Goal: Task Accomplishment & Management: Complete application form

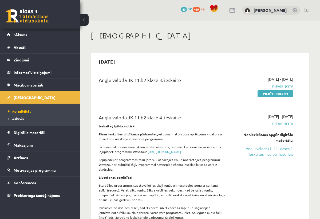
scroll to position [253, 0]
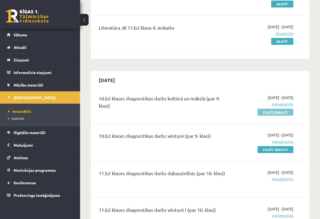
click at [290, 110] on link "Pildīt ieskaiti" at bounding box center [275, 111] width 36 height 7
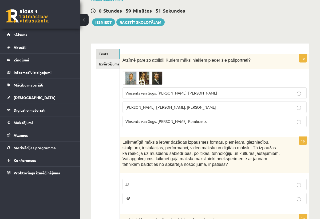
scroll to position [49, 0]
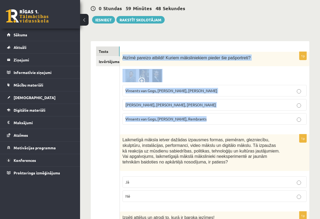
drag, startPoint x: 123, startPoint y: 58, endPoint x: 208, endPoint y: 124, distance: 108.0
click at [208, 124] on div "1p Atzīmē pareizo atbildi! Kuriem māksliniekiem pieder šie pašportreti? [PERSON…" at bounding box center [214, 90] width 189 height 77
copy div "Atzīmē pareizo atbildi! Kuriem māksliniekiem pieder šie pašportreti? [PERSON_NA…"
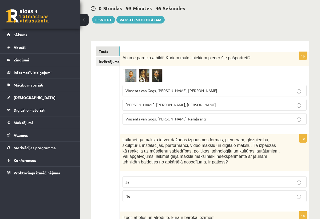
click at [143, 79] on span at bounding box center [142, 81] width 9 height 9
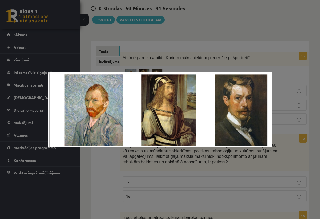
click at [164, 59] on div at bounding box center [160, 109] width 320 height 219
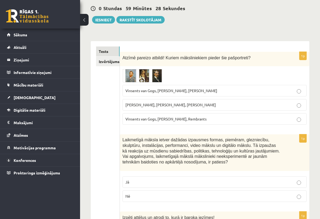
click at [156, 71] on img at bounding box center [142, 75] width 40 height 13
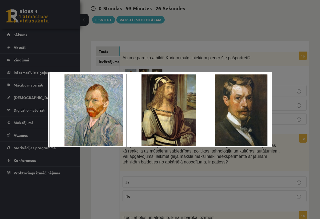
click at [111, 123] on img at bounding box center [160, 109] width 224 height 75
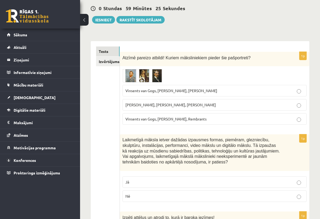
click at [155, 76] on img at bounding box center [142, 75] width 40 height 13
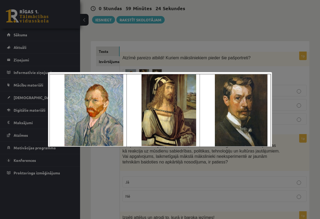
click at [158, 94] on img at bounding box center [160, 109] width 224 height 75
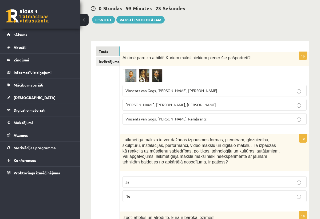
click at [152, 72] on img at bounding box center [142, 75] width 40 height 13
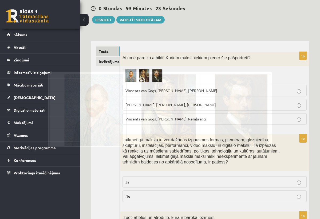
click at [152, 72] on div at bounding box center [160, 109] width 320 height 219
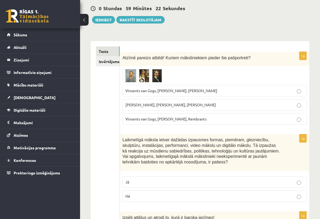
click at [152, 72] on img at bounding box center [142, 75] width 40 height 13
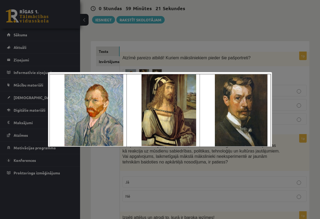
click at [152, 72] on div at bounding box center [160, 109] width 320 height 219
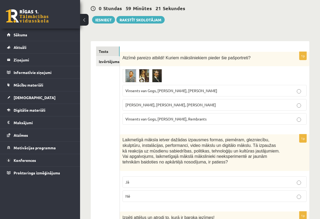
click at [152, 72] on img at bounding box center [142, 75] width 40 height 13
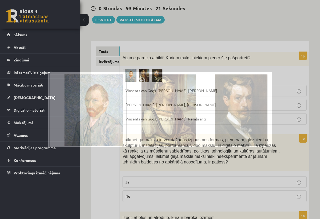
click at [152, 72] on div at bounding box center [160, 109] width 320 height 219
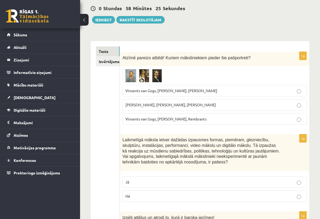
click at [193, 93] on label "Vinsents van Gogs, Albrehts Dīrers, Janis Rozentāls" at bounding box center [214, 90] width 184 height 11
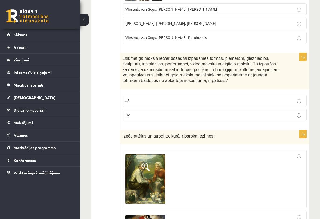
scroll to position [139, 0]
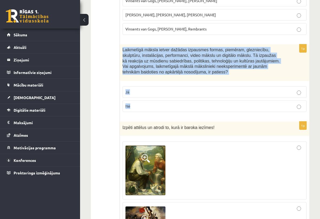
drag, startPoint x: 122, startPoint y: 47, endPoint x: 221, endPoint y: 116, distance: 120.6
click at [221, 116] on div "1p Laikmetīgā māksla ietver dažādas izpausmes formas, piemēram, glezniecību, sk…" at bounding box center [214, 79] width 189 height 71
copy div "Laikmetīgā māksla ietver dažādas izpausmes formas, piemēram, glezniecību, skulp…"
click at [221, 116] on div "1p Laikmetīgā māksla ietver dažādas izpausmes formas, piemēram, glezniecību, sk…" at bounding box center [214, 79] width 189 height 71
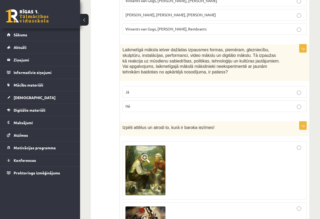
click at [165, 102] on label "Nē" at bounding box center [214, 105] width 184 height 11
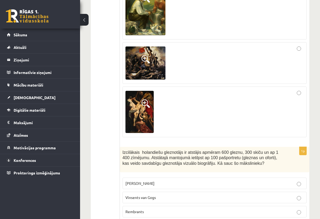
scroll to position [300, 0]
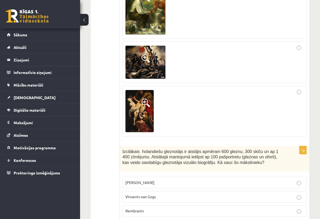
click at [194, 119] on div at bounding box center [214, 110] width 178 height 45
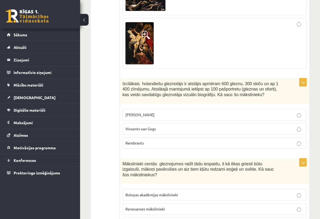
scroll to position [368, 0]
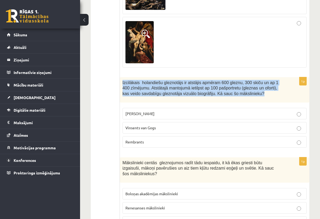
drag, startPoint x: 122, startPoint y: 83, endPoint x: 171, endPoint y: 102, distance: 52.3
click at [171, 102] on div "Izcilākais holandiešu gleznotājs ir atstājis apmēram 600 gleznu, 300 skiču un a…" at bounding box center [214, 89] width 189 height 25
copy span "Izcilākais holandiešu gleznotājs ir atstājis apmēram 600 gleznu, 300 skiču un a…"
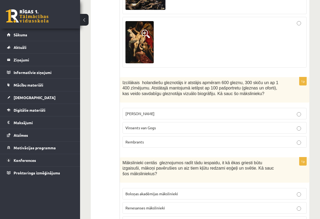
click at [182, 128] on p "Vinsents van Gogs" at bounding box center [214, 128] width 178 height 6
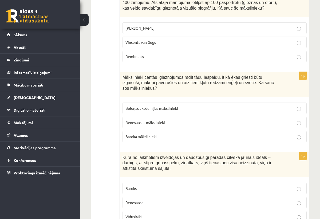
scroll to position [454, 0]
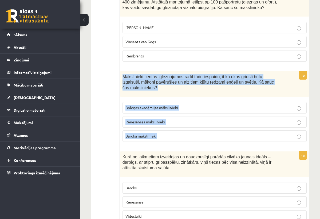
drag, startPoint x: 123, startPoint y: 78, endPoint x: 168, endPoint y: 143, distance: 79.1
click at [168, 143] on div "1p Mākslinieki centās gleznojumos radīt tādu iespaidu, it kā ēkas griesti būtu …" at bounding box center [214, 108] width 189 height 75
copy div "Mākslinieki centās gleznojumos radīt tādu iespaidu, it kā ēkas griesti būtu izg…"
click at [168, 146] on div "1p Mākslinieki centās gleznojumos radīt tādu iespaidu, it kā ēkas griesti būtu …" at bounding box center [214, 108] width 189 height 75
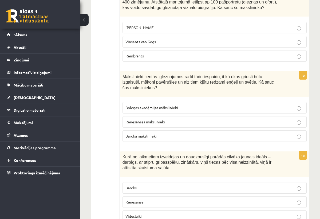
click at [182, 140] on label "Baroka mākslinieki" at bounding box center [214, 135] width 184 height 11
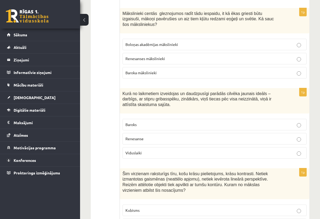
scroll to position [519, 0]
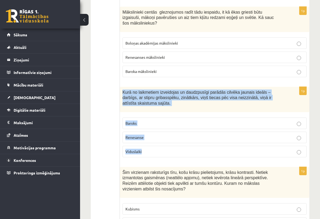
drag, startPoint x: 123, startPoint y: 91, endPoint x: 151, endPoint y: 153, distance: 67.9
click at [151, 154] on div "1p Kurā no laikmetiem izveidojas un daudzpusīgi parādās cilvēka jaunais ideāls …" at bounding box center [214, 124] width 189 height 75
copy div "Kurā no laikmetiem izveidojas un daudzpusīgi parādās cilvēka jaunais ideāls – d…"
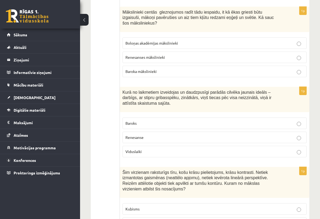
click at [175, 136] on p "Renesanse" at bounding box center [214, 137] width 178 height 6
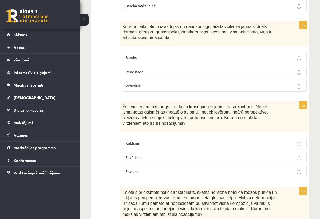
scroll to position [593, 0]
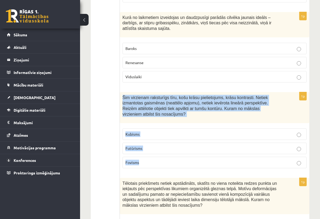
drag, startPoint x: 122, startPoint y: 99, endPoint x: 156, endPoint y: 172, distance: 80.7
click at [156, 172] on div "1p Šim virzienam raksturīgs tīru, košu krāsu pielietojums, krāsu kontrasti. Net…" at bounding box center [214, 132] width 189 height 80
copy div "Šim virzienam raksturīgs tīru, košu krāsu pielietojums, krāsu kontrasti. Netiek…"
click at [156, 172] on div "1p Šim virzienam raksturīgs tīru, košu krāsu pielietojums, krāsu kontrasti. Net…" at bounding box center [214, 132] width 189 height 80
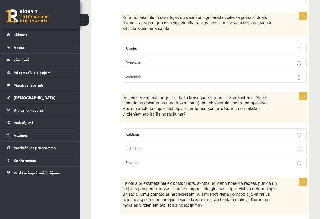
click at [172, 168] on label "Fovisms" at bounding box center [214, 161] width 184 height 11
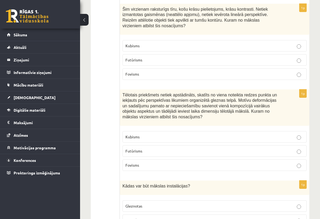
scroll to position [694, 0]
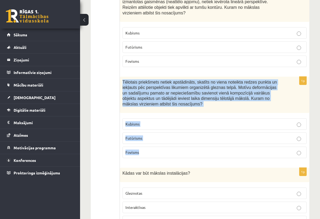
drag, startPoint x: 122, startPoint y: 83, endPoint x: 156, endPoint y: 156, distance: 80.8
click at [156, 156] on div "1p Tēlotais priekšmets netiek apstādināts, skatīts no viena noteikta redzes pun…" at bounding box center [214, 119] width 189 height 86
copy div "Tēlotais priekšmets netiek apstādināts, skatīts no viena noteikta redzes punkta…"
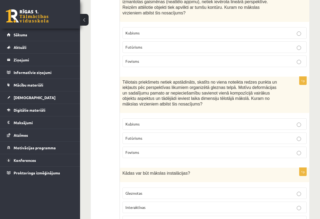
click at [145, 171] on div "Kādas var būt mākslas instalācijas?" at bounding box center [214, 174] width 189 height 14
click at [169, 129] on label "Kubisms" at bounding box center [214, 123] width 184 height 11
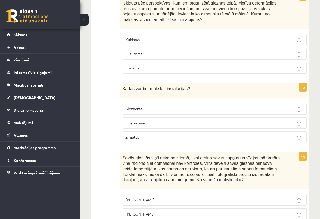
scroll to position [779, 0]
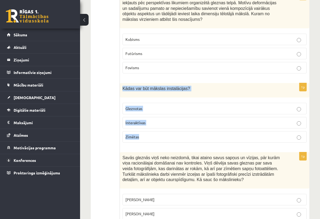
drag, startPoint x: 122, startPoint y: 90, endPoint x: 157, endPoint y: 145, distance: 65.6
click at [157, 145] on div "1p Kādas var būt mākslas instalācijas? Gleznotas Interaktīvas Zīmētas" at bounding box center [214, 115] width 189 height 64
copy div "Kādas var būt mākslas instalācijas? Gleznotas Interaktīvas Zīmētas"
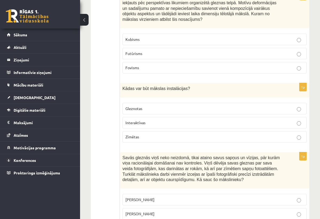
click at [157, 144] on fieldset "Gleznotas Interaktīvas Zīmētas" at bounding box center [214, 122] width 184 height 44
click at [147, 125] on p "Interaktīvas" at bounding box center [214, 123] width 178 height 6
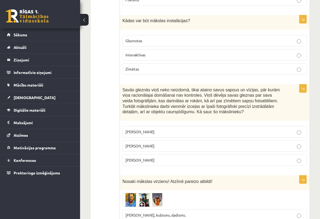
scroll to position [847, 0]
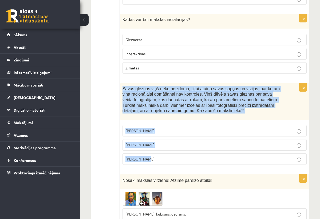
drag, startPoint x: 124, startPoint y: 90, endPoint x: 158, endPoint y: 165, distance: 82.6
click at [158, 165] on div "1p Savās gleznās viņš neko neizdomā, tikai ataino savus sapņus un vīzijas, pār …" at bounding box center [214, 126] width 189 height 86
copy div "Savās gleznās viņš neko neizdomā, tikai ataino savus sapņus un vīzijas, pār kur…"
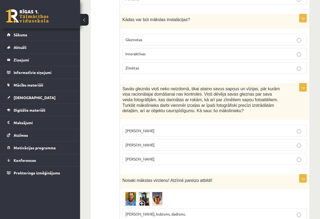
click at [157, 164] on label "Anrī Matiss" at bounding box center [214, 158] width 184 height 11
click at [167, 147] on p "Salvadors Dalī" at bounding box center [214, 145] width 178 height 6
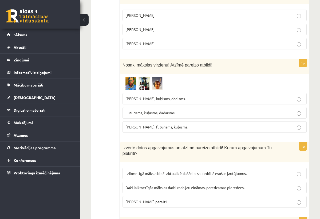
scroll to position [963, 0]
click at [130, 90] on img at bounding box center [142, 83] width 40 height 14
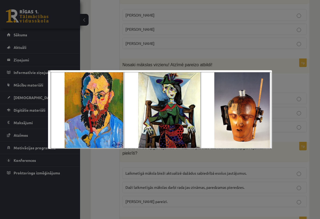
click at [189, 51] on div at bounding box center [160, 109] width 320 height 219
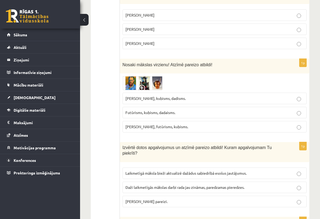
click at [130, 86] on img at bounding box center [142, 83] width 40 height 14
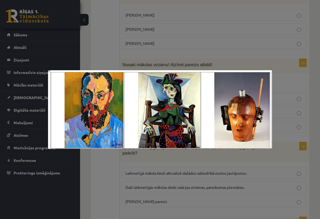
click at [172, 44] on div at bounding box center [160, 109] width 320 height 219
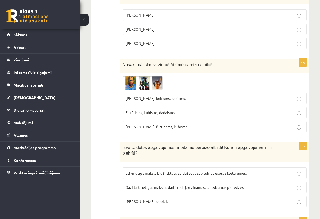
click at [130, 84] on img at bounding box center [142, 83] width 40 height 14
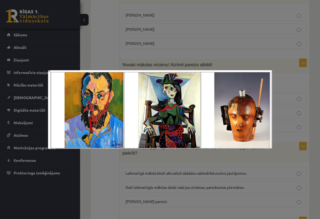
click at [201, 49] on div at bounding box center [160, 109] width 320 height 219
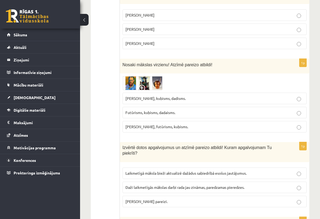
click at [155, 89] on img at bounding box center [142, 83] width 40 height 14
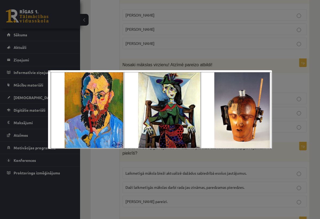
click at [232, 157] on div at bounding box center [160, 109] width 320 height 219
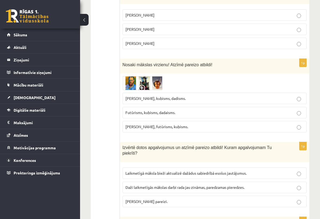
click at [152, 85] on img at bounding box center [142, 83] width 40 height 14
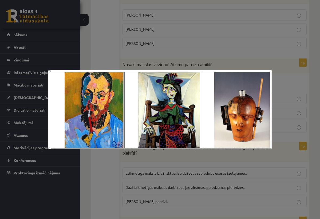
click at [191, 50] on div at bounding box center [160, 109] width 320 height 219
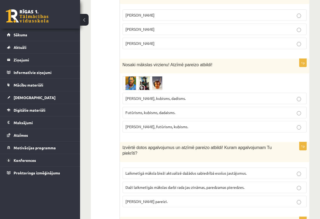
click at [176, 104] on label "Fovisms, kubisms, dadisms." at bounding box center [214, 97] width 184 height 11
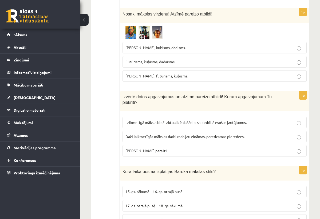
scroll to position [1014, 0]
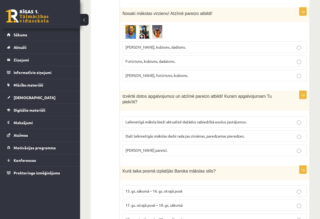
drag, startPoint x: 123, startPoint y: 99, endPoint x: 177, endPoint y: 153, distance: 76.1
click at [177, 153] on div "1p Izvērtē dotos apgalvojumus un atzīmē pareizo atbildi! Kuram apgalvojumam Tu …" at bounding box center [214, 125] width 189 height 69
copy div "Izvērtē dotos apgalvojumus un atzīmē pareizo atbildi! Kuram apgalvojumam Tu pie…"
click at [145, 152] on span "Abi apgalvojumi pareizi." at bounding box center [146, 149] width 42 height 5
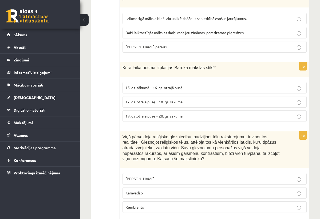
scroll to position [1128, 0]
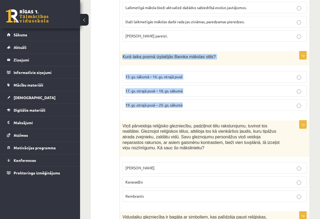
drag, startPoint x: 123, startPoint y: 59, endPoint x: 186, endPoint y: 110, distance: 81.3
click at [186, 110] on div "1p Kurā laika posmā izplatījās Baroka mākslas stils? 15. gs. sākumā – 16. gs. o…" at bounding box center [214, 83] width 189 height 64
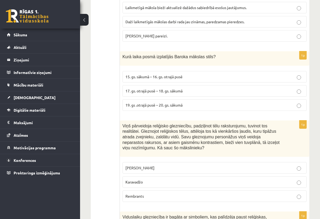
click at [154, 93] on span "17. gs. otrajā pusē – 18. gs. sākumā" at bounding box center [153, 90] width 57 height 5
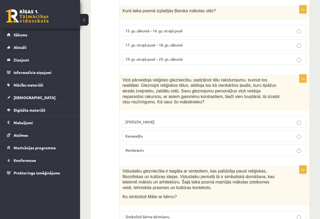
scroll to position [1174, 0]
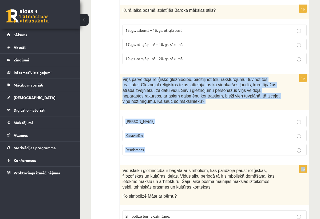
drag, startPoint x: 123, startPoint y: 83, endPoint x: 162, endPoint y: 167, distance: 92.5
click at [162, 167] on form "1p Atzīmē pareizo atbildi! Kuriem māksliniekiem pieder šie pašportreti? Vinsent…" at bounding box center [214, 214] width 179 height 2587
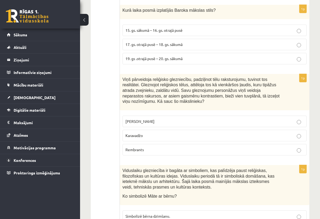
click at [115, 147] on ul "Tests Izvērtējums!" at bounding box center [108, 214] width 24 height 2587
click at [146, 138] on p "Karavadžo" at bounding box center [214, 135] width 178 height 6
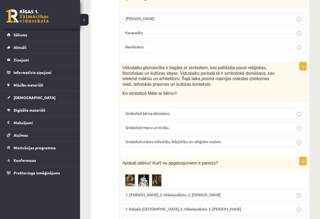
scroll to position [1282, 0]
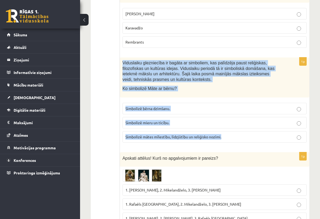
drag, startPoint x: 123, startPoint y: 66, endPoint x: 207, endPoint y: 144, distance: 113.9
click at [207, 144] on div "1p Viduslaiku glezniecība ir bagāta ar simboliem, kas palīdzēja paust reliģiska…" at bounding box center [214, 101] width 189 height 89
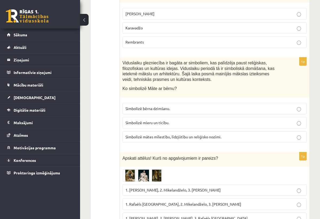
click at [197, 155] on form "1p Atzīmē pareizo atbildi! Kuriem māksliniekiem pieder šie pašportreti? Vinsent…" at bounding box center [214, 107] width 179 height 2587
click at [168, 139] on span "Simbolizē mātes mīlestību, līdzjūtību un reliģisko nozīmi." at bounding box center [173, 136] width 96 height 5
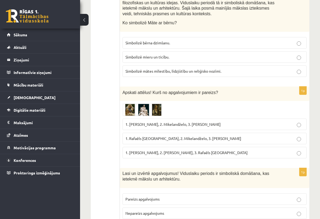
scroll to position [1363, 0]
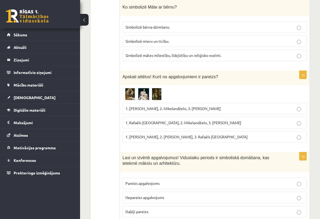
click at [137, 97] on img at bounding box center [142, 94] width 40 height 12
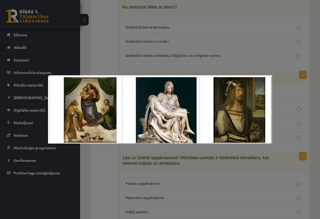
click at [236, 38] on div at bounding box center [160, 109] width 320 height 219
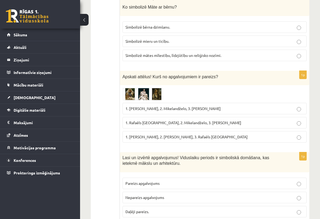
click at [156, 95] on img at bounding box center [142, 94] width 40 height 12
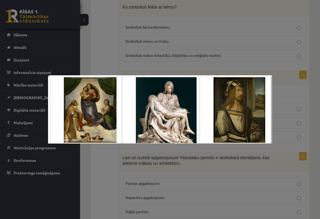
click at [112, 63] on div at bounding box center [160, 109] width 320 height 219
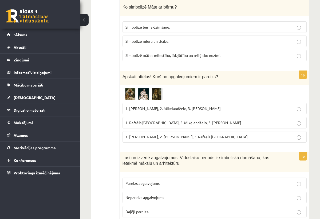
click at [141, 96] on img at bounding box center [142, 94] width 40 height 12
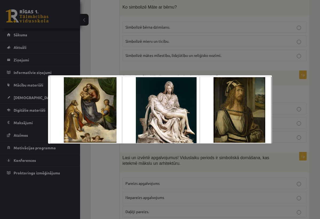
click at [187, 43] on div at bounding box center [160, 109] width 320 height 219
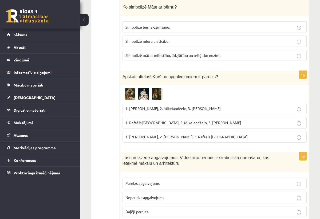
click at [131, 100] on img at bounding box center [142, 94] width 40 height 12
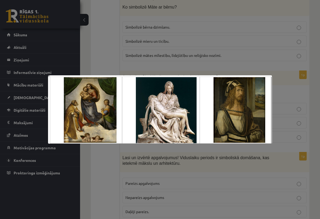
click at [169, 173] on div at bounding box center [160, 109] width 320 height 219
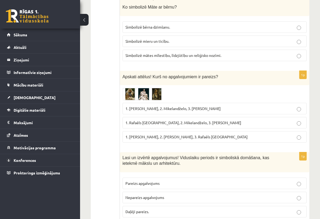
click at [144, 94] on img at bounding box center [142, 94] width 40 height 12
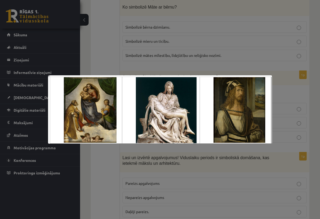
click at [278, 78] on div at bounding box center [160, 109] width 320 height 219
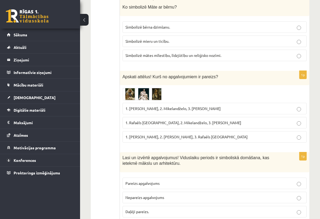
click at [190, 125] on span "1. Rafaēls Sancio da Urbīno, 2. Mikelandželo, 3. Albrehts Dīrers" at bounding box center [183, 122] width 116 height 5
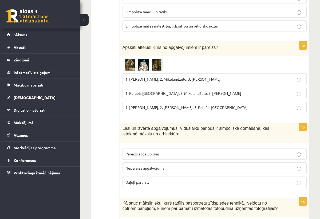
scroll to position [1409, 0]
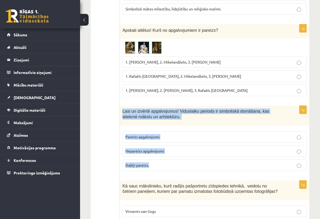
drag, startPoint x: 123, startPoint y: 114, endPoint x: 163, endPoint y: 174, distance: 72.3
click at [163, 174] on div "1p Lasi un izvērtē apgalvojumus! Viduslaiku periods ir simboliskā domāšana, kas…" at bounding box center [214, 140] width 189 height 69
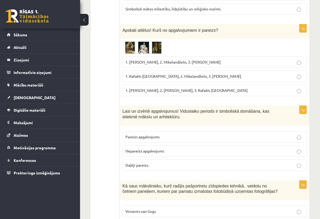
click at [179, 142] on label "Pareizs apgalvojums" at bounding box center [214, 136] width 184 height 11
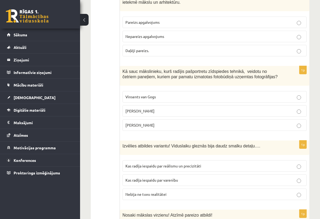
scroll to position [1530, 0]
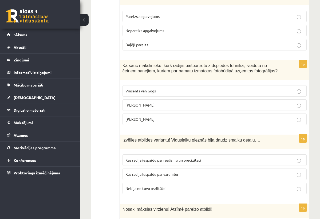
drag, startPoint x: 123, startPoint y: 69, endPoint x: 157, endPoint y: 130, distance: 69.4
click at [157, 129] on div "1p Kā sauc mākslinieku, kurš radījis pašportretu zīdspiedes tehnikā, veidotu no…" at bounding box center [214, 94] width 189 height 69
click at [163, 140] on div "Izvēlies atbildes variantu! Viduslaiku gleznās bija daudz smalku detaļu…." at bounding box center [214, 141] width 189 height 14
click at [185, 125] on label "Miervaldis Polis" at bounding box center [214, 118] width 184 height 11
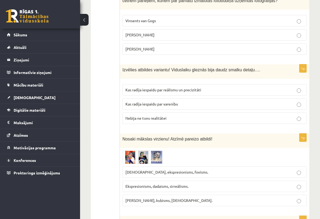
scroll to position [1609, 0]
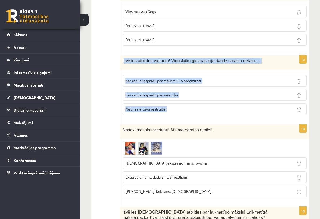
drag, startPoint x: 123, startPoint y: 66, endPoint x: 175, endPoint y: 114, distance: 70.7
click at [175, 114] on div "1p Izvēlies atbildes variantu! Viduslaiku gleznās bija daudz smalku detaļu…. Ka…" at bounding box center [214, 87] width 189 height 64
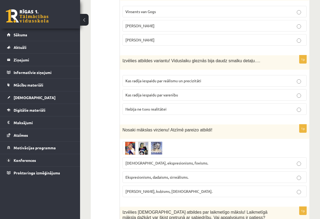
click at [206, 86] on label "Kas radīja iespaidu par reālismu un precizitāti" at bounding box center [214, 80] width 184 height 11
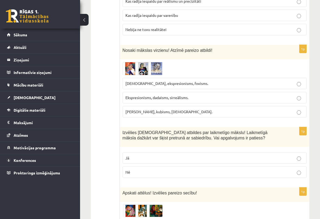
scroll to position [1688, 0]
click at [132, 73] on img at bounding box center [142, 68] width 40 height 13
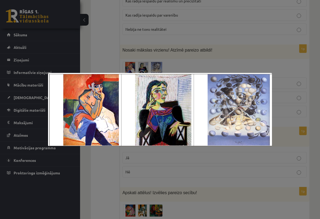
click at [214, 63] on div at bounding box center [160, 109] width 320 height 219
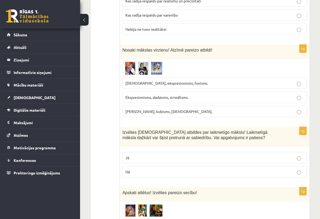
click at [138, 70] on img at bounding box center [142, 68] width 40 height 13
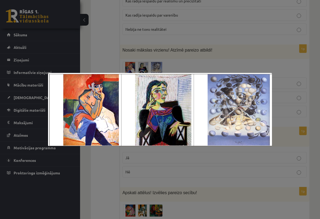
click at [223, 44] on div at bounding box center [160, 109] width 320 height 219
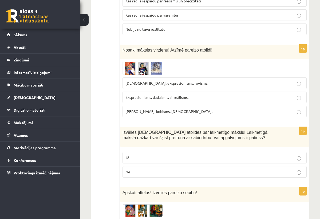
click at [129, 68] on img at bounding box center [142, 68] width 40 height 13
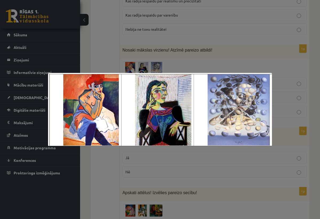
click at [188, 36] on div at bounding box center [160, 109] width 320 height 219
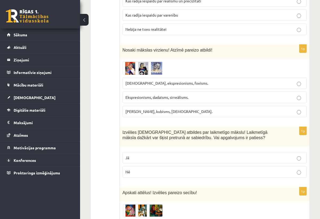
click at [128, 70] on img at bounding box center [142, 68] width 40 height 13
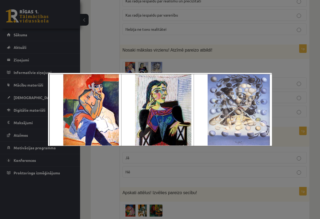
click at [192, 60] on div at bounding box center [160, 109] width 320 height 219
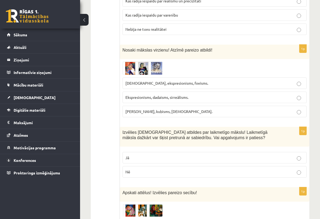
click at [192, 114] on p "Fovisms, kubisms, sirreālisms." at bounding box center [214, 111] width 178 height 6
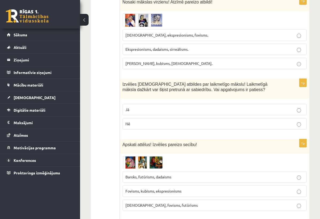
scroll to position [1737, 0]
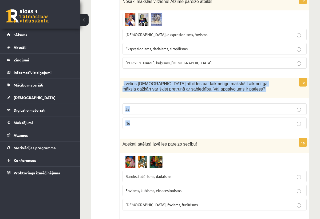
drag, startPoint x: 124, startPoint y: 89, endPoint x: 197, endPoint y: 132, distance: 84.9
click at [197, 132] on div "1p Izvēlies pareizās atbildes par laikmetīgo mākslu! Laikmetīgā māksla dažkārt …" at bounding box center [214, 105] width 189 height 55
click at [184, 133] on div "1p Izvēlies pareizās atbildes par laikmetīgo mākslu! Laikmetīgā māksla dažkārt …" at bounding box center [214, 105] width 189 height 55
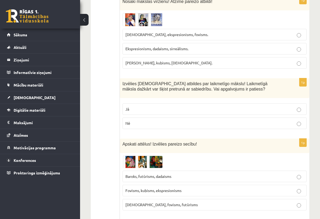
click at [160, 115] on label "Jā" at bounding box center [214, 108] width 184 height 11
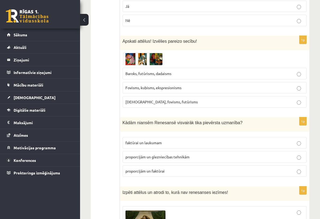
scroll to position [1838, 0]
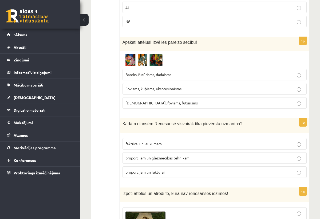
click at [133, 66] on img at bounding box center [142, 60] width 40 height 12
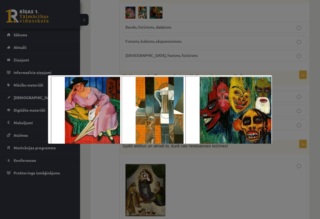
scroll to position [1886, 0]
click at [202, 51] on div at bounding box center [160, 109] width 320 height 219
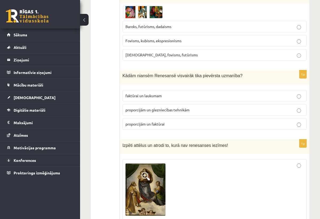
click at [147, 17] on img at bounding box center [142, 12] width 40 height 12
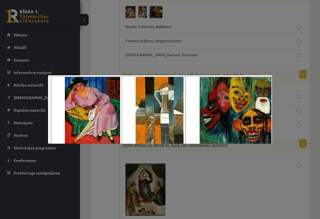
click at [188, 52] on div at bounding box center [160, 109] width 320 height 219
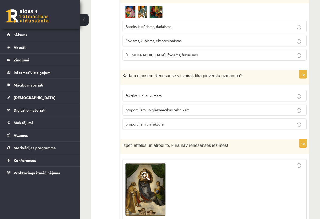
click at [183, 43] on p "Fovisms, kubisms, ekspresionisms" at bounding box center [214, 41] width 178 height 6
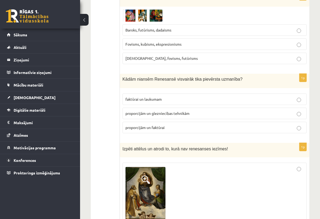
scroll to position [1884, 0]
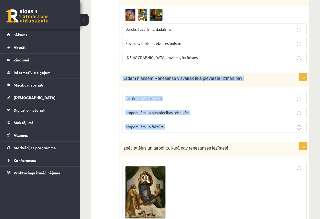
drag, startPoint x: 123, startPoint y: 85, endPoint x: 186, endPoint y: 134, distance: 79.9
click at [186, 134] on div "1p Kādām niansēm Renesansē visvairāk tika pievērsta uzmanība? faktūrai un lauku…" at bounding box center [214, 105] width 189 height 64
click at [157, 132] on label "proporcijām un faktūrai" at bounding box center [214, 126] width 184 height 11
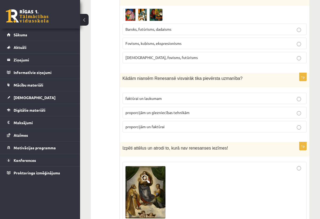
click at [221, 115] on p "proporcijām un glezniecības tehnikām" at bounding box center [214, 113] width 178 height 6
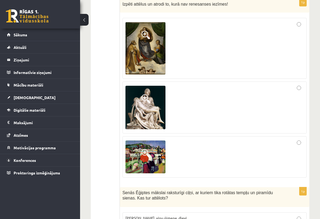
scroll to position [2030, 0]
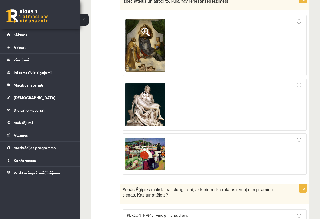
click at [169, 165] on div at bounding box center [214, 153] width 178 height 35
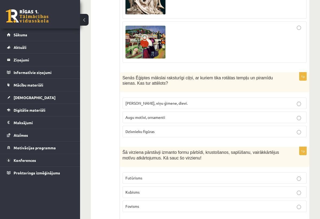
scroll to position [2142, 0]
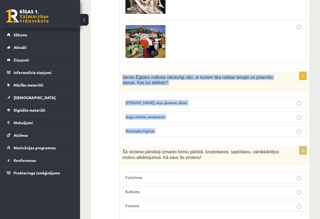
drag, startPoint x: 123, startPoint y: 82, endPoint x: 173, endPoint y: 150, distance: 84.9
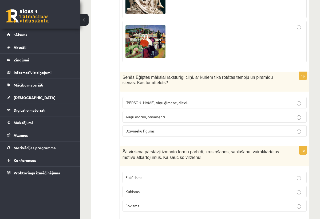
click at [155, 108] on label "Faraoni, viņu ģimene, dievi." at bounding box center [214, 102] width 184 height 11
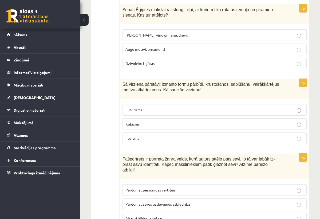
scroll to position [2229, 0]
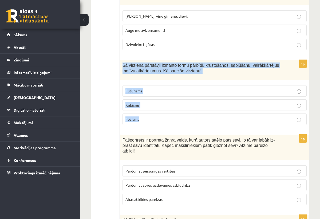
drag, startPoint x: 123, startPoint y: 69, endPoint x: 153, endPoint y: 130, distance: 67.7
click at [153, 129] on div "1p Šā virziena pārstāvji izmanto formu pārbīdi, krustošanos, saplūšanu, vairākk…" at bounding box center [214, 94] width 189 height 69
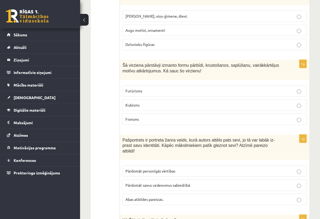
click at [147, 108] on p "Kubisms" at bounding box center [214, 105] width 178 height 6
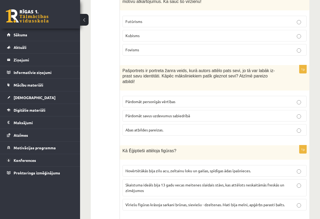
scroll to position [2299, 0]
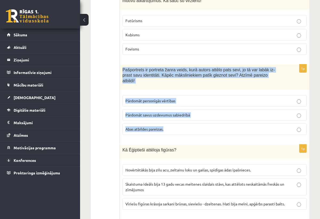
drag, startPoint x: 123, startPoint y: 75, endPoint x: 169, endPoint y: 136, distance: 76.1
click at [169, 136] on div "1p Pašportrets ir portreta žanra veids, kurā autors attēlo pats sevi, jo tā var…" at bounding box center [214, 101] width 189 height 75
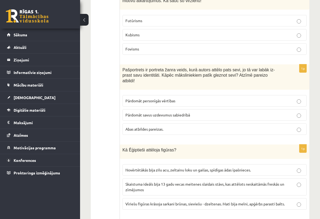
click at [149, 131] on span "Abas atbildes pareizas." at bounding box center [144, 128] width 38 height 5
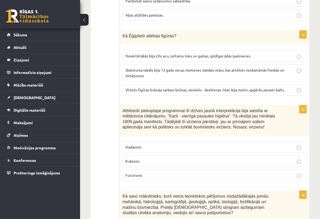
scroll to position [2417, 0]
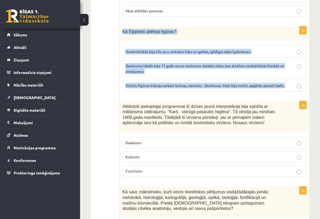
drag, startPoint x: 123, startPoint y: 36, endPoint x: 216, endPoint y: 100, distance: 113.8
click at [216, 95] on div "1p Kā Ēģiptieši attēloja figūras? Novērtētākās bija zilu acu, zeltainu loku un …" at bounding box center [214, 60] width 189 height 69
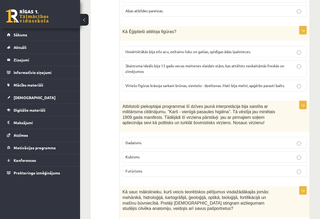
click at [200, 88] on span "Vīriešu figūras krāsoja sarkani brūnas, sieviešu - dzeltenas. Mati bija melni, …" at bounding box center [204, 85] width 159 height 5
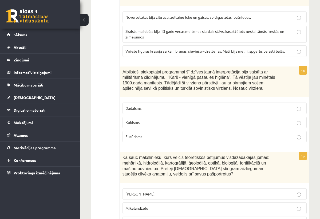
scroll to position [2453, 0]
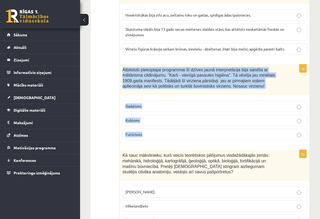
drag, startPoint x: 123, startPoint y: 74, endPoint x: 156, endPoint y: 148, distance: 80.6
click at [156, 144] on div "1p Atbilstoši piekoptajai programmai šī dzīves jaunā interpretācija bija saistī…" at bounding box center [214, 104] width 189 height 80
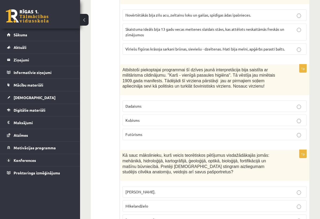
click at [173, 157] on div "Kā sauc mākslinieku, kurš veicis teorētiskos pētījumus visdažādākajās jomās: me…" at bounding box center [214, 164] width 189 height 31
click at [157, 136] on label "Futūrisms" at bounding box center [214, 133] width 184 height 11
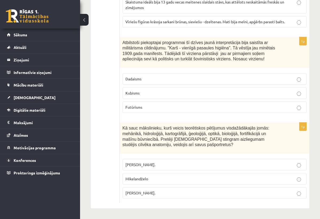
scroll to position [2488, 0]
drag, startPoint x: 123, startPoint y: 126, endPoint x: 158, endPoint y: 194, distance: 76.2
click at [158, 194] on div "1p Kā sauc mākslinieku, kurš veicis teorētiskos pētījumus visdažādākajās jomās:…" at bounding box center [214, 162] width 189 height 80
click at [161, 191] on p "Leonardo da Vinči." at bounding box center [214, 193] width 178 height 6
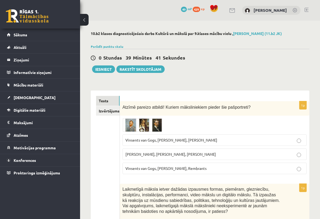
scroll to position [0, 0]
click at [107, 111] on link "Izvērtējums!" at bounding box center [107, 111] width 23 height 10
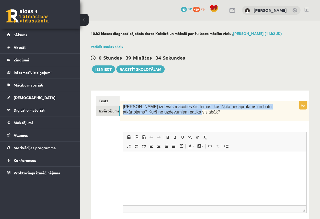
drag, startPoint x: 123, startPoint y: 107, endPoint x: 196, endPoint y: 115, distance: 73.5
click at [196, 115] on div "Kas izdevās mācoties šīs tēmas, kas šķita nesaprotams un būtu atkārtojams? Kurš…" at bounding box center [214, 111] width 189 height 20
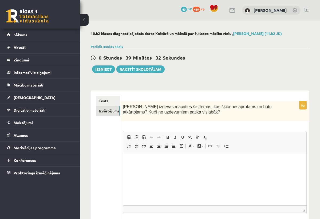
click at [195, 125] on div "0p Kas izdevās mācoties šīs tēmas, kas šķita nesaprotams un būtu atkārtojams? K…" at bounding box center [214, 171] width 189 height 141
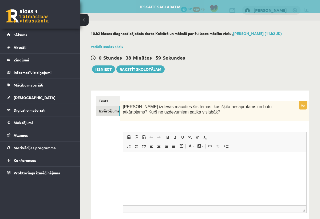
click at [147, 168] on html at bounding box center [214, 160] width 183 height 16
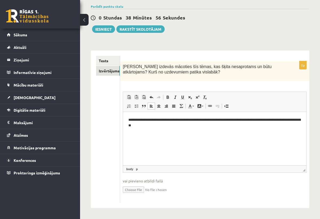
scroll to position [40, 0]
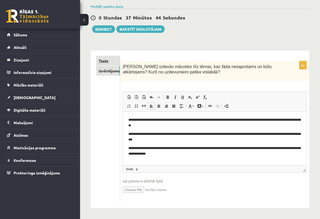
click at [102, 60] on link "Tests" at bounding box center [108, 61] width 24 height 10
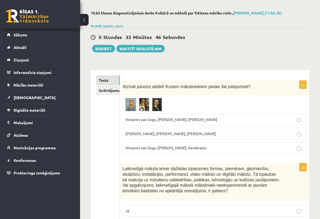
scroll to position [21, 0]
click at [97, 48] on button "Iesniegt" at bounding box center [103, 48] width 23 height 7
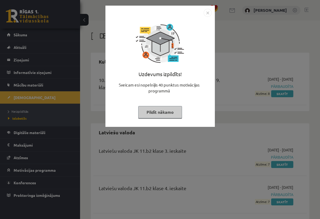
click at [163, 115] on button "Pildīt nākamo" at bounding box center [160, 112] width 44 height 12
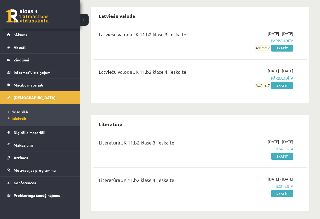
scroll to position [87, 0]
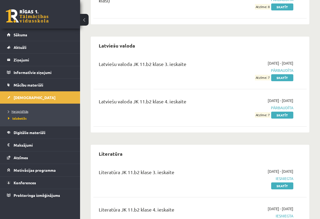
click at [17, 113] on link "Neizpildītās" at bounding box center [41, 111] width 67 height 5
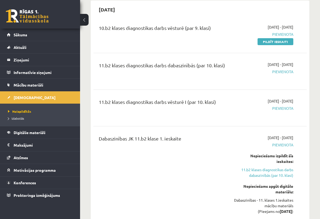
scroll to position [323, 0]
click at [288, 42] on link "Pildīt ieskaiti" at bounding box center [275, 41] width 36 height 7
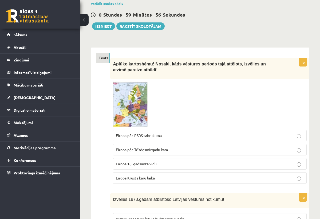
scroll to position [44, 0]
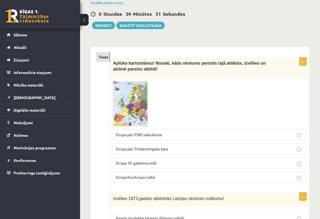
click at [135, 100] on img at bounding box center [130, 103] width 35 height 46
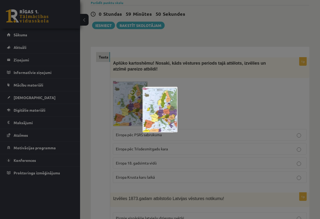
click at [169, 110] on img at bounding box center [159, 110] width 35 height 46
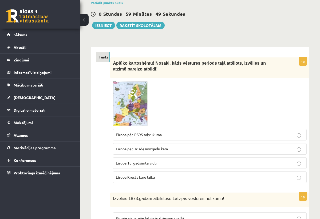
click at [124, 103] on img at bounding box center [130, 103] width 35 height 46
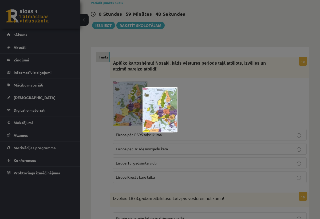
click at [149, 104] on img at bounding box center [159, 110] width 35 height 46
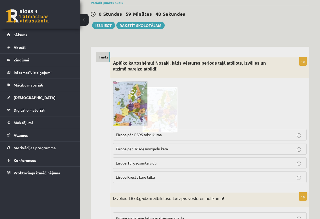
click at [149, 104] on img at bounding box center [159, 110] width 35 height 46
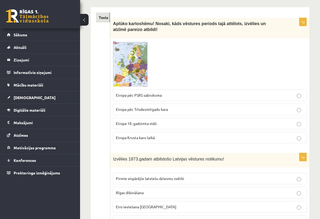
scroll to position [84, 0]
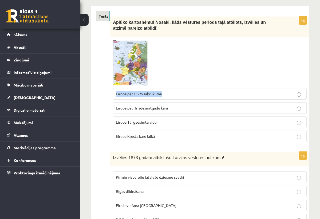
drag, startPoint x: 115, startPoint y: 93, endPoint x: 167, endPoint y: 95, distance: 52.0
click at [167, 95] on label "Eiropa pēc PSRS sabrukuma" at bounding box center [209, 93] width 193 height 11
copy span "Eiropa pēc PSRS sabrukuma"
drag, startPoint x: 115, startPoint y: 106, endPoint x: 171, endPoint y: 105, distance: 56.0
click at [171, 106] on label "Eiropa pēc Trīsdesmitgadu kara" at bounding box center [209, 107] width 193 height 11
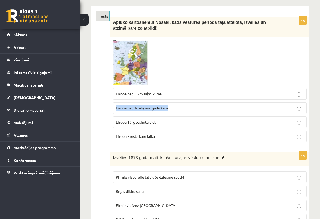
copy span "Eiropa pēc Trīsdesmitgadu kara"
click at [199, 62] on div at bounding box center [209, 63] width 193 height 46
drag, startPoint x: 115, startPoint y: 120, endPoint x: 158, endPoint y: 121, distance: 43.2
click at [158, 121] on label "Eiropa 18. gadsimta vidū" at bounding box center [209, 121] width 193 height 11
copy span "Eiropa 18. gadsimta vidū"
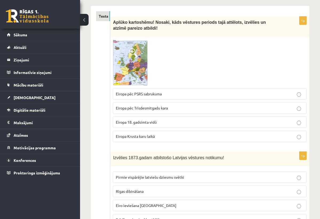
click at [203, 73] on div at bounding box center [209, 63] width 193 height 46
drag, startPoint x: 114, startPoint y: 136, endPoint x: 165, endPoint y: 135, distance: 51.7
click at [165, 135] on label "Eiropa Krusta karu laikā" at bounding box center [209, 135] width 193 height 11
copy span "Eiropa Krusta karu laikā"
click at [163, 144] on div "1p Aplūko kartoshēmu! Nosaki, kāds vēstures periods tajā attēlots, izvēlies un …" at bounding box center [209, 82] width 199 height 130
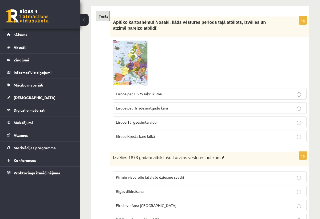
click at [132, 69] on img at bounding box center [130, 63] width 35 height 46
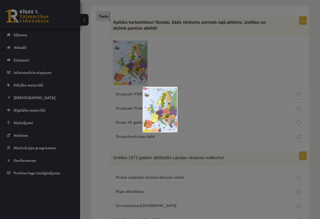
click at [211, 63] on div at bounding box center [160, 109] width 320 height 219
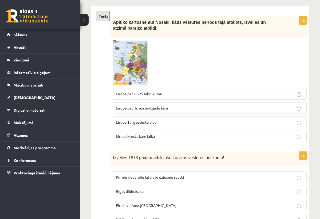
click at [184, 93] on p "Eiropa pēc PSRS sabrukuma" at bounding box center [210, 94] width 188 height 6
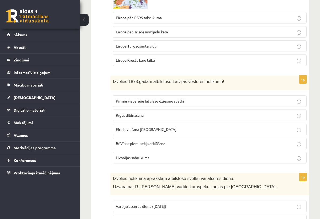
scroll to position [162, 0]
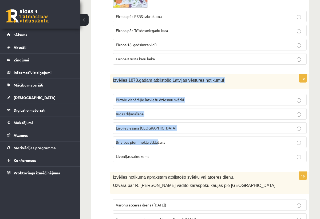
drag, startPoint x: 112, startPoint y: 80, endPoint x: 158, endPoint y: 142, distance: 77.0
click at [158, 142] on div "1p Izvēlies 1873.gadam atbilstošo Latvijas vēstures notikumu! Pirmie vispārējie…" at bounding box center [209, 120] width 199 height 92
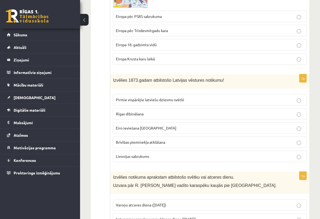
click at [148, 67] on div "1p Aplūko kartoshēmu! Nosaki, kāds vēstures periods tajā attēlots, izvēlies un …" at bounding box center [209, 4] width 199 height 130
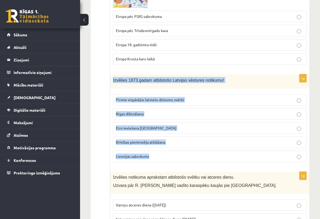
drag, startPoint x: 111, startPoint y: 79, endPoint x: 154, endPoint y: 156, distance: 88.7
click at [154, 156] on div "1p Izvēlies 1873.gadam atbilstošo Latvijas vēstures notikumu! Pirmie vispārējie…" at bounding box center [209, 120] width 199 height 92
copy div "Izvēlies 1873.gadam atbilstošo Latvijas vēstures notikumu! Pirmie vispārējie la…"
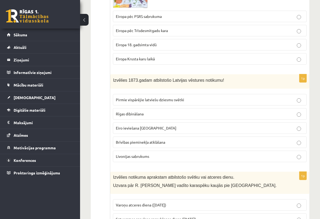
click at [204, 100] on p "Pirmie vispārējie latviešu dziesmu svētki" at bounding box center [210, 100] width 188 height 6
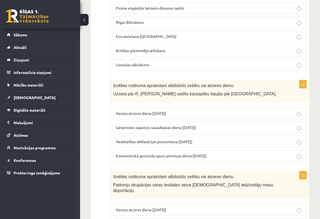
scroll to position [272, 0]
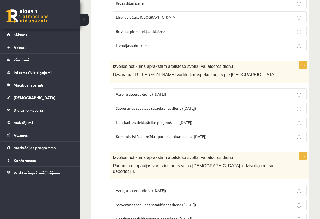
drag, startPoint x: 114, startPoint y: 67, endPoint x: 193, endPoint y: 143, distance: 109.9
click at [193, 143] on div "1p Izvēlies notikuma aprakstam atbilstošo svētku vai atceres dienu. Uzvara pār …" at bounding box center [209, 104] width 199 height 86
copy div "zvēlies notikuma aprakstam atbilstošo svētku vai atceres dienu. Uzvara pār R. f…"
click at [193, 144] on div "1p Izvēlies notikuma aprakstam atbilstošo svētku vai atceres dienu. Uzvara pār …" at bounding box center [209, 104] width 199 height 86
click at [211, 94] on p "Varoņu atceres diena (22. jūnijs)" at bounding box center [210, 94] width 188 height 6
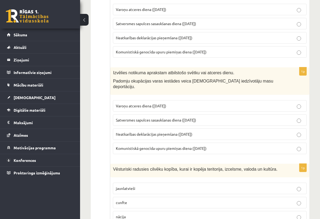
scroll to position [371, 0]
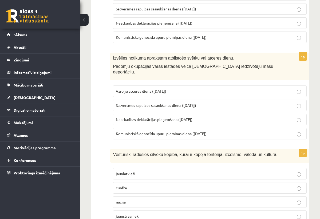
drag, startPoint x: 114, startPoint y: 59, endPoint x: 213, endPoint y: 132, distance: 123.5
click at [213, 132] on div "1p Izvēlies notikuma aprakstam atbilstošo svētku vai atceres dienu. Padomju oku…" at bounding box center [209, 97] width 199 height 91
copy div "zvēlies notikuma aprakstam atbilstošo svētku vai atceres dienu. Padomju okupāci…"
click at [219, 131] on p "Komunistiskā genocīda upuru piemiņas diena (25. marts)" at bounding box center [210, 134] width 188 height 6
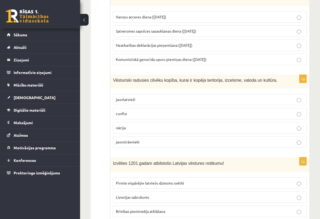
scroll to position [446, 0]
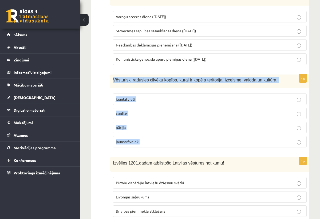
drag, startPoint x: 114, startPoint y: 75, endPoint x: 150, endPoint y: 138, distance: 73.3
click at [150, 138] on div "1p Vēsturiski radusies cilvēku kopība, kurai ir kopēja teritorija, izcelsme, va…" at bounding box center [209, 112] width 199 height 77
copy div "Vēsturiski radusies cilvēku kopība, kurai ir kopēja teritorija, izcelsme, valod…"
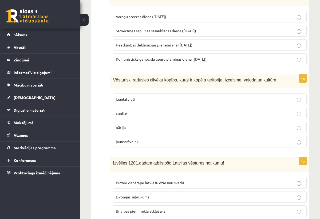
click at [184, 124] on p "nācija" at bounding box center [210, 127] width 188 height 6
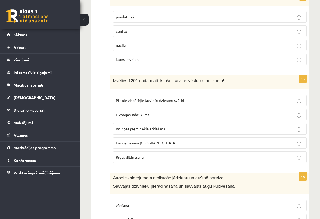
scroll to position [529, 0]
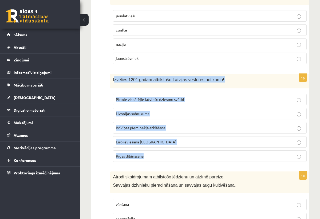
drag, startPoint x: 114, startPoint y: 75, endPoint x: 158, endPoint y: 150, distance: 86.8
click at [158, 150] on div "1p Izvēlies 1201.gadam atbilstošo Latvijas vēstures notikumu! Pirmie vispārējie…" at bounding box center [209, 120] width 199 height 92
copy div "zvēlies 1201.gadam atbilstošo Latvijas vēstures notikumu! Pirmie vispārējie lat…"
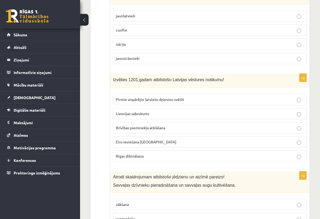
click at [216, 153] on p "Rīgas dibināšana" at bounding box center [210, 156] width 188 height 6
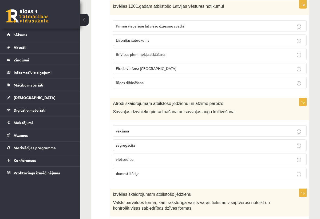
scroll to position [636, 0]
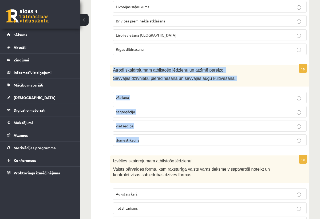
drag, startPoint x: 112, startPoint y: 63, endPoint x: 149, endPoint y: 137, distance: 82.2
click at [149, 137] on div "1p Atrodi skaidrojumam atbilstošo jēdzienu un atzīmē pareizo! Savvaļas dzīvniek…" at bounding box center [209, 107] width 199 height 86
copy div "Atrodi skaidrojumam atbilstošo jēdzienu un atzīmē pareizo! Savvaļas dzīvnieku p…"
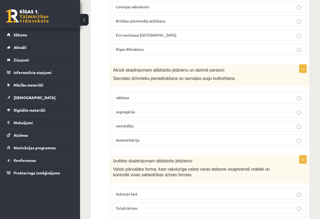
click at [195, 137] on p "domestikācija" at bounding box center [210, 140] width 188 height 6
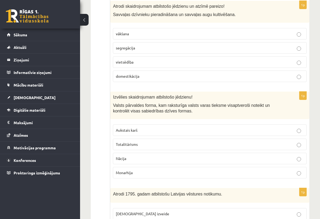
scroll to position [701, 0]
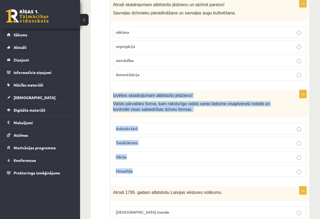
drag, startPoint x: 113, startPoint y: 90, endPoint x: 175, endPoint y: 171, distance: 102.4
click at [175, 171] on div "1p Izvēlies skaidrojumam atbilstošo jēdzienu! Valsts pārvaldes forma, kam rakst…" at bounding box center [209, 135] width 199 height 91
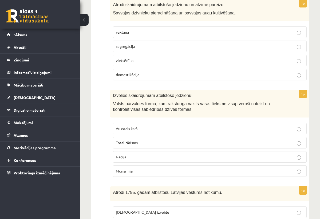
click at [200, 140] on p "Totalitārisms" at bounding box center [210, 143] width 188 height 6
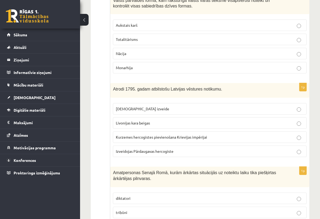
scroll to position [828, 0]
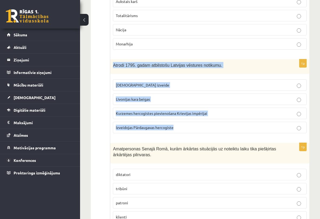
drag, startPoint x: 113, startPoint y: 59, endPoint x: 174, endPoint y: 124, distance: 89.2
click at [174, 124] on div "1p Atrodi 1795. gadam atbilstošu Latvijas vēstures notikumu. Livonijas ordeņa i…" at bounding box center [209, 98] width 199 height 78
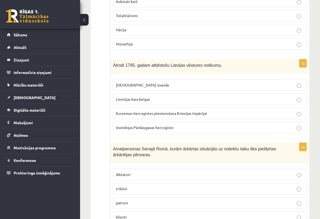
click at [185, 111] on span "Kurzemes hercogistes pievienošana Krievijas impērijai" at bounding box center [161, 113] width 91 height 5
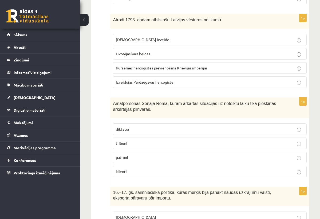
scroll to position [896, 0]
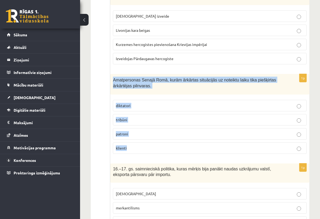
drag, startPoint x: 112, startPoint y: 75, endPoint x: 143, endPoint y: 143, distance: 75.3
click at [143, 143] on div "1p Amatpersonas Senajā Romā, kurām ārkārtas situācijās uz noteiktu laiku tika p…" at bounding box center [209, 116] width 199 height 84
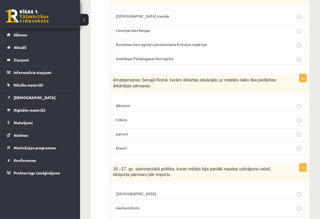
click at [140, 103] on p "diktatori" at bounding box center [210, 106] width 188 height 6
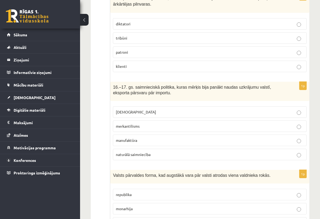
scroll to position [985, 0]
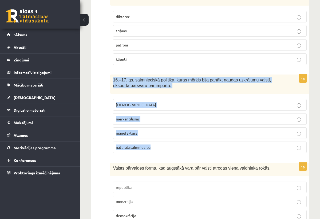
drag, startPoint x: 113, startPoint y: 73, endPoint x: 157, endPoint y: 144, distance: 84.3
click at [157, 145] on div "1p 16.–17. gs. saimnieciskā politika, kuras mērķis bija panākt naudas uzkrājumu…" at bounding box center [209, 115] width 199 height 83
click at [157, 149] on div "1p 16.–17. gs. saimnieciskā politika, kuras mērķis bija panākt naudas uzkrājumu…" at bounding box center [209, 115] width 199 height 83
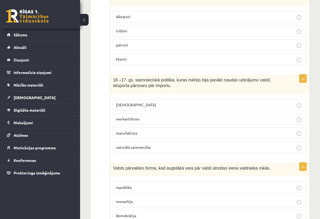
click at [183, 117] on label "merkantilisms" at bounding box center [209, 118] width 193 height 11
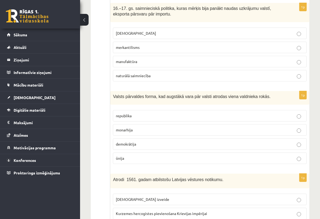
scroll to position [1059, 0]
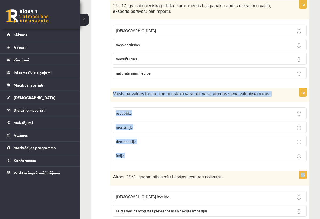
drag, startPoint x: 113, startPoint y: 90, endPoint x: 162, endPoint y: 161, distance: 86.6
click at [162, 161] on form "1p Aplūko kartoshēmu! Nosaki, kāds vēstures periods tajā attēlots, izvēlies un …" at bounding box center [209, 199] width 188 height 2326
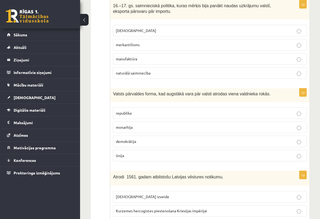
click at [102, 150] on ul "Tests" at bounding box center [103, 199] width 14 height 2326
click at [206, 121] on label "monarhija" at bounding box center [209, 126] width 193 height 11
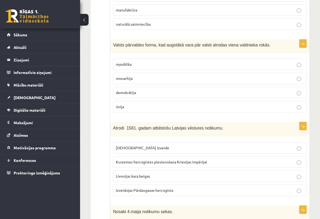
scroll to position [1114, 0]
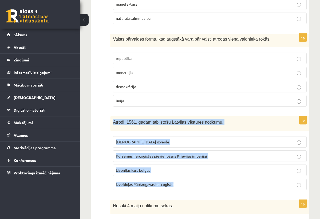
drag, startPoint x: 111, startPoint y: 117, endPoint x: 180, endPoint y: 181, distance: 93.9
click at [179, 181] on div "1p Atrodi 1561. gadam atbilstošu Latvijas vēstures notikumu. Livonijas ordeņa i…" at bounding box center [209, 155] width 199 height 78
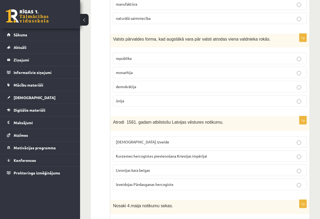
click at [175, 188] on div "1p Atrodi 1561. gadam atbilstošu Latvijas vēstures notikumu. Livonijas ordeņa i…" at bounding box center [209, 155] width 199 height 78
click at [162, 168] on label "Livonijas kara beigas" at bounding box center [209, 169] width 193 height 11
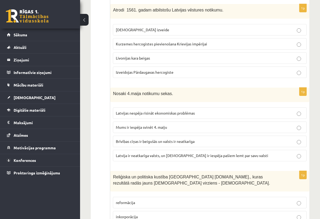
scroll to position [1229, 0]
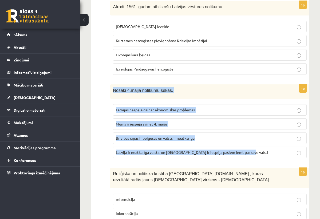
drag, startPoint x: 112, startPoint y: 85, endPoint x: 222, endPoint y: 153, distance: 129.0
click at [222, 153] on div "1p Nosaki 4.maija notikumu sekas. Latvijas nespēja risināt ekonomiskas problēma…" at bounding box center [209, 123] width 199 height 78
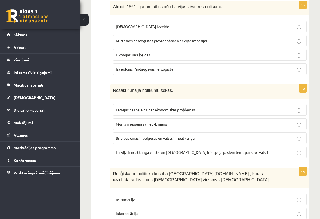
click at [201, 162] on form "1p Aplūko kartoshēmu! Nosaki, kāds vēstures periods tajā attēlots, izvēlies un …" at bounding box center [209, 30] width 188 height 2326
click at [182, 152] on label "Latvija ir neatkarīga valsts, un latviešiem ir iespēja pašiem lemt par savu val…" at bounding box center [209, 151] width 193 height 11
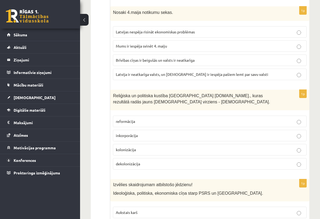
scroll to position [1317, 0]
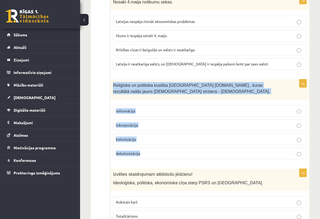
drag, startPoint x: 111, startPoint y: 78, endPoint x: 154, endPoint y: 155, distance: 88.9
click at [154, 156] on div "1p Reliģiska un politiska kustība Eiropā 16.gs., kuras rezultātā radās jauns kr…" at bounding box center [209, 121] width 199 height 84
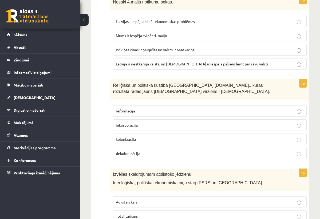
click at [207, 109] on label "reformācija" at bounding box center [209, 110] width 193 height 11
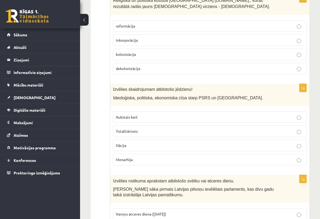
scroll to position [1406, 0]
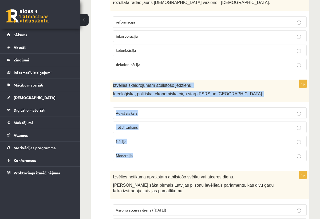
drag, startPoint x: 113, startPoint y: 80, endPoint x: 157, endPoint y: 154, distance: 85.6
click at [157, 154] on div "1p Izvēlies skaidrojumam atbilstošo jēdzienu! Ideoloģiska, politiska, ekonomisk…" at bounding box center [209, 123] width 199 height 86
click at [157, 157] on div "1p Izvēlies skaidrojumam atbilstošo jēdzienu! Ideoloģiska, politiska, ekonomisk…" at bounding box center [209, 123] width 199 height 86
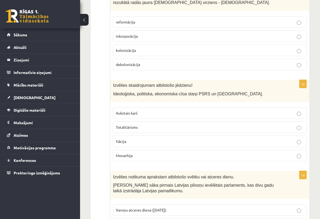
click at [182, 112] on label "Aukstais karš" at bounding box center [209, 112] width 193 height 11
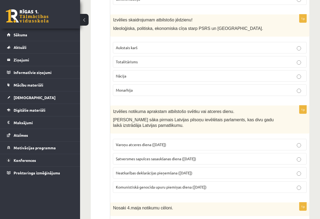
scroll to position [1519, 0]
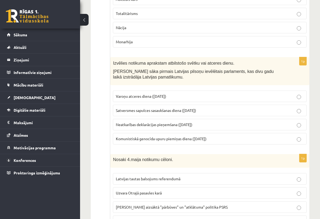
drag, startPoint x: 112, startPoint y: 58, endPoint x: 191, endPoint y: 138, distance: 111.2
click at [191, 138] on div "1p Izvēlies notikuma aprakstam atbilstošo svētku vai atceres dienu. Darbu sāka …" at bounding box center [209, 102] width 199 height 91
click at [196, 107] on p "Satversmes sapulces sasaukšanas diena (1. maijs)" at bounding box center [210, 110] width 188 height 6
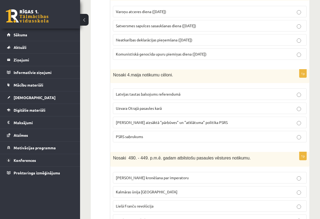
scroll to position [1607, 0]
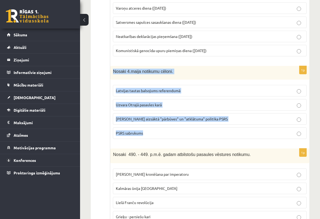
drag, startPoint x: 112, startPoint y: 67, endPoint x: 173, endPoint y: 129, distance: 87.1
click at [173, 129] on div "1p Nosaki 4.maija notikumu cēloni. Latvijas tautas balsojums referendumā Uzvara…" at bounding box center [209, 104] width 199 height 77
click at [176, 136] on div "1p Nosaki 4.maija notikumu cēloni. Latvijas tautas balsojums referendumā Uzvara…" at bounding box center [209, 104] width 199 height 77
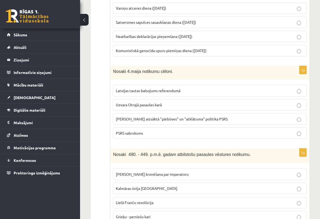
click at [208, 88] on p "Latvijas tautas balsojums referendumā" at bounding box center [210, 91] width 188 height 6
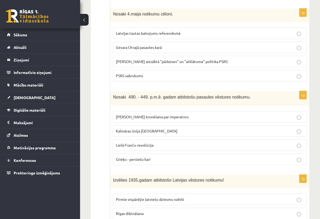
scroll to position [1666, 0]
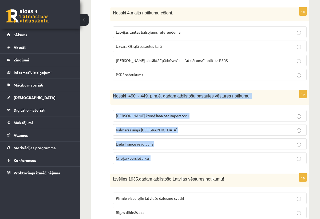
drag, startPoint x: 113, startPoint y: 90, endPoint x: 173, endPoint y: 157, distance: 90.8
click at [173, 157] on div "1p Nosaki 490. - 449. p.m.ē. gadam atbilstošu pasaules vēstures notikumu. Kārļa…" at bounding box center [209, 129] width 199 height 78
click at [172, 162] on div "1p Nosaki 490. - 449. p.m.ē. gadam atbilstošu pasaules vēstures notikumu. Kārļa…" at bounding box center [209, 129] width 199 height 78
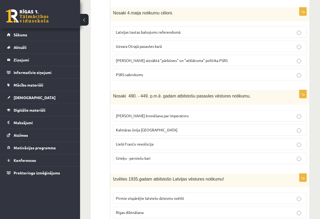
click at [205, 155] on p "Grieķu - persiešu kari" at bounding box center [210, 158] width 188 height 6
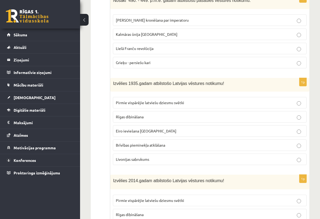
scroll to position [1766, 0]
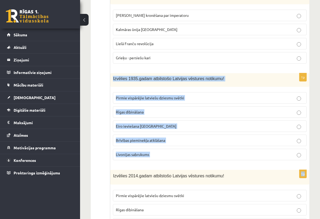
drag, startPoint x: 113, startPoint y: 74, endPoint x: 181, endPoint y: 166, distance: 114.5
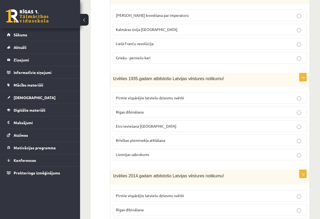
click at [175, 137] on p "Brīvības pieminekļa atklāšana" at bounding box center [210, 140] width 188 height 6
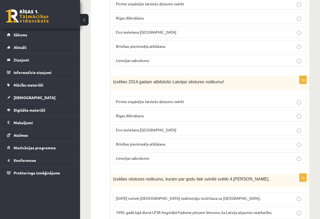
scroll to position [1862, 0]
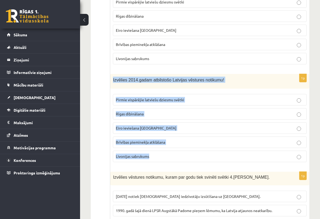
drag, startPoint x: 112, startPoint y: 72, endPoint x: 164, endPoint y: 159, distance: 101.7
click at [164, 159] on div "1p Izvēlies 2014.gadam atbilstošo Latvijas vēstures notikumu! Pirmie vispārējie…" at bounding box center [209, 120] width 199 height 92
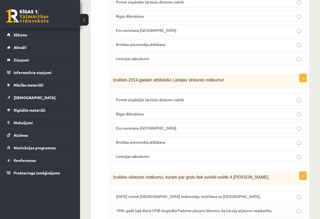
click at [200, 126] on label "Eiro ieviešana Latvijā" at bounding box center [209, 127] width 193 height 11
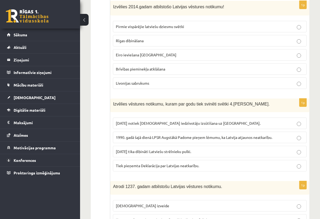
scroll to position [1935, 0]
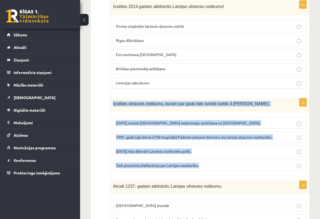
drag, startPoint x: 113, startPoint y: 99, endPoint x: 224, endPoint y: 161, distance: 127.2
click at [224, 162] on div "1p Izvēlies vēstures notikumu, kuram par godu tiek svinēti svētki 4.maija svētk…" at bounding box center [209, 136] width 199 height 77
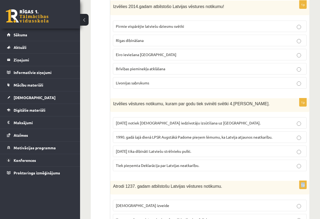
click at [253, 87] on div "1p Izvēlies 2014.gadam atbilstošo Latvijas vēstures notikumu! Pirmie vispārējie…" at bounding box center [209, 47] width 199 height 92
click at [211, 134] on span "1990. gadā šajā dienā LPSR Augstākā Padome pieņem lēmumu, ka Latvija atjaunos n…" at bounding box center [194, 136] width 156 height 5
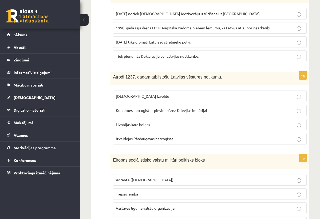
scroll to position [2049, 0]
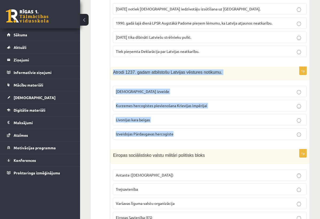
drag, startPoint x: 112, startPoint y: 68, endPoint x: 174, endPoint y: 131, distance: 88.2
click at [174, 131] on div "1p Atrodi 1237. gadam atbilstošu Latvijas vēstures notikumu. Livonijas ordeņa i…" at bounding box center [209, 105] width 199 height 77
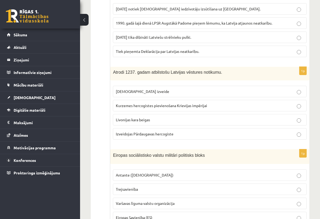
click at [181, 149] on div "Eiropas sociālistisko valstu militāri politisks bloks" at bounding box center [209, 156] width 199 height 15
click at [230, 90] on label "Livonijas ordeņa izveide" at bounding box center [209, 91] width 193 height 11
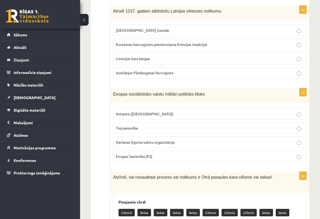
scroll to position [2116, 0]
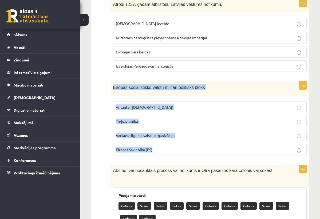
drag, startPoint x: 112, startPoint y: 83, endPoint x: 171, endPoint y: 145, distance: 85.4
click at [171, 145] on div "1p Eiropas sociālistisko valstu militāri politisks bloks Antante (Svētā savienī…" at bounding box center [209, 120] width 199 height 78
click at [175, 154] on div "1p Eiropas sociālistisko valstu militāri politisks bloks Antante (Svētā savienī…" at bounding box center [209, 120] width 199 height 78
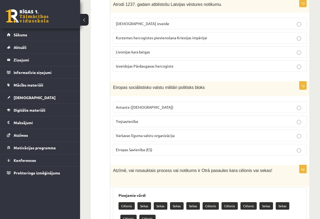
click at [176, 132] on p "Varšavas līguma valstu organizācija" at bounding box center [210, 135] width 188 height 6
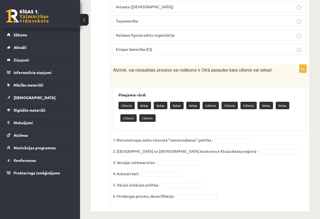
scroll to position [2214, 0]
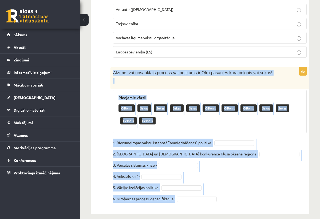
drag, startPoint x: 112, startPoint y: 67, endPoint x: 178, endPoint y: 196, distance: 144.9
click at [178, 196] on div "6p Atzīmē, vai nosauktais process vai notikums ir Otrā pasaules kara cēlonis va…" at bounding box center [209, 137] width 199 height 141
click at [239, 176] on fieldset "1. Rietumeiropas valstu īstenotā "nomierināšanas" politika - 2. Japānas un ASV …" at bounding box center [209, 171] width 193 height 67
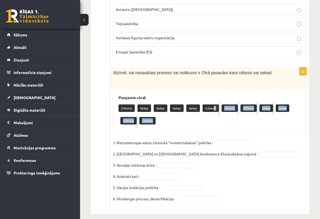
drag, startPoint x: 212, startPoint y: 101, endPoint x: 225, endPoint y: 126, distance: 28.0
click at [225, 126] on div "Pieejamie vārdi Cēlonis Sekas Sekas Sekas Sekas Cēlonis Cēlonis Cēlonis Sekas S…" at bounding box center [209, 111] width 193 height 43
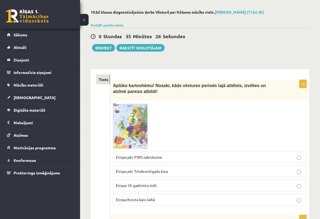
scroll to position [40, 0]
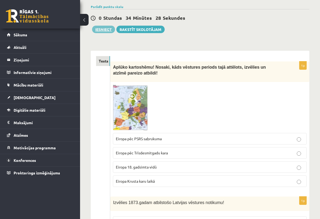
click at [105, 31] on button "Iesniegt" at bounding box center [103, 29] width 23 height 7
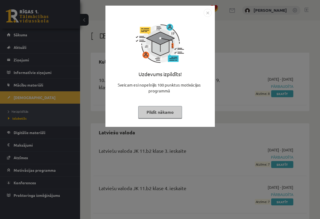
click at [168, 112] on button "Pildīt nākamo" at bounding box center [160, 112] width 44 height 12
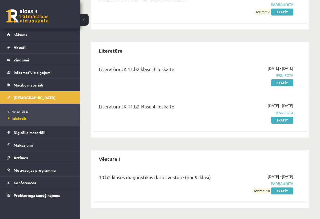
scroll to position [189, 0]
click at [18, 110] on span "Neizpildītās" at bounding box center [18, 111] width 20 height 4
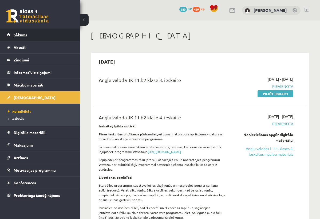
click at [43, 32] on link "Sākums" at bounding box center [40, 35] width 66 height 12
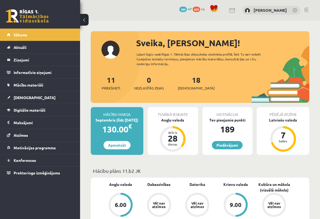
click at [304, 9] on div "0 Dāvanas 189 mP 429 xp [PERSON_NAME]" at bounding box center [200, 10] width 240 height 21
click at [306, 9] on link at bounding box center [306, 10] width 4 height 4
